Goal: Navigation & Orientation: Find specific page/section

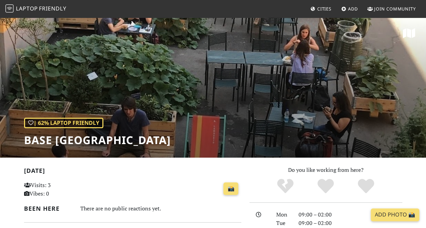
click at [42, 7] on span "Friendly" at bounding box center [52, 8] width 27 height 7
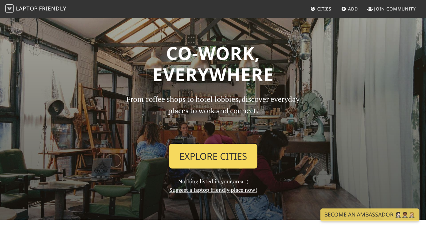
click at [200, 163] on link "Explore Cities" at bounding box center [213, 156] width 88 height 25
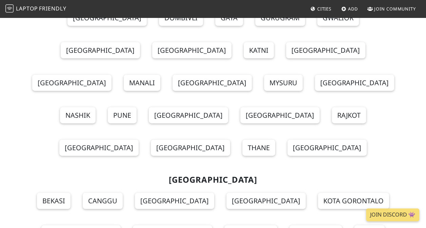
scroll to position [3320, 0]
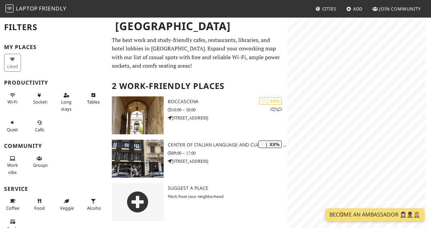
click at [431, 163] on html "Laptop Friendly Cities Add Join Community [GEOGRAPHIC_DATA] Filters My Places L…" at bounding box center [215, 114] width 431 height 228
